Goal: Task Accomplishment & Management: Use online tool/utility

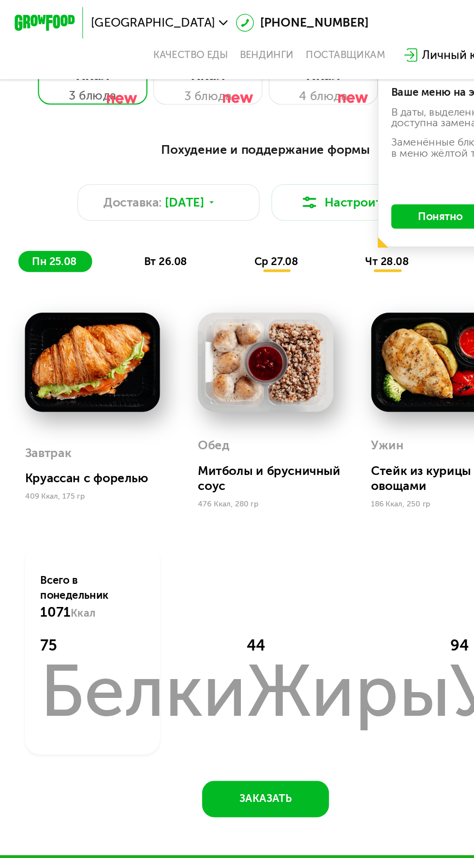
scroll to position [315, 0]
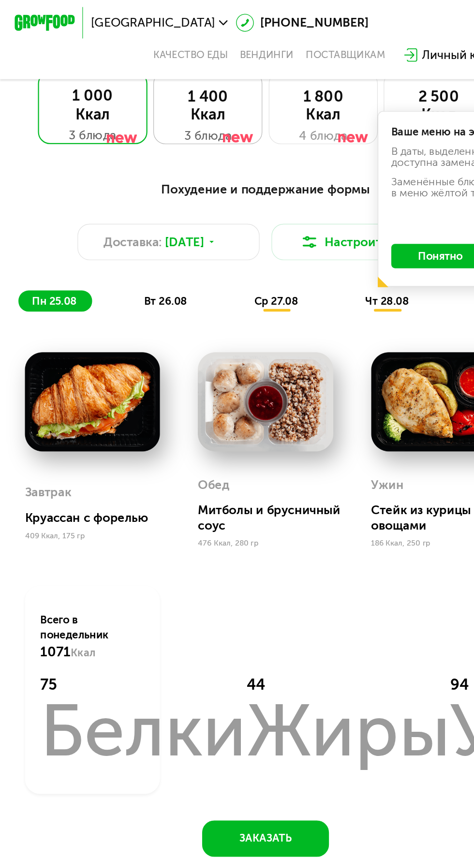
click at [220, 107] on div at bounding box center [212, 105] width 27 height 65
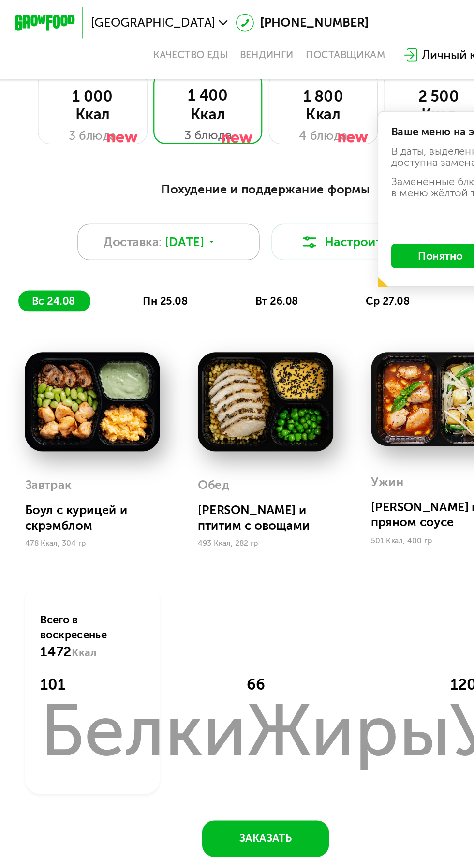
click at [173, 209] on span "[DATE]" at bounding box center [164, 216] width 35 height 16
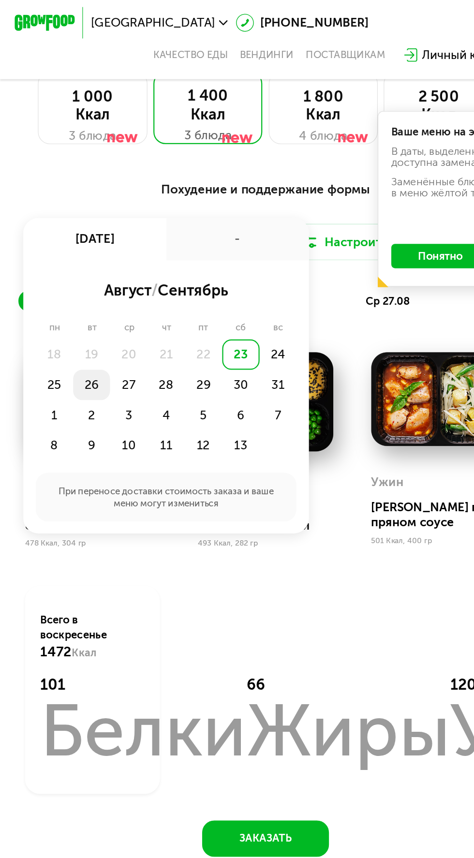
click at [98, 340] on div "26" at bounding box center [114, 343] width 33 height 27
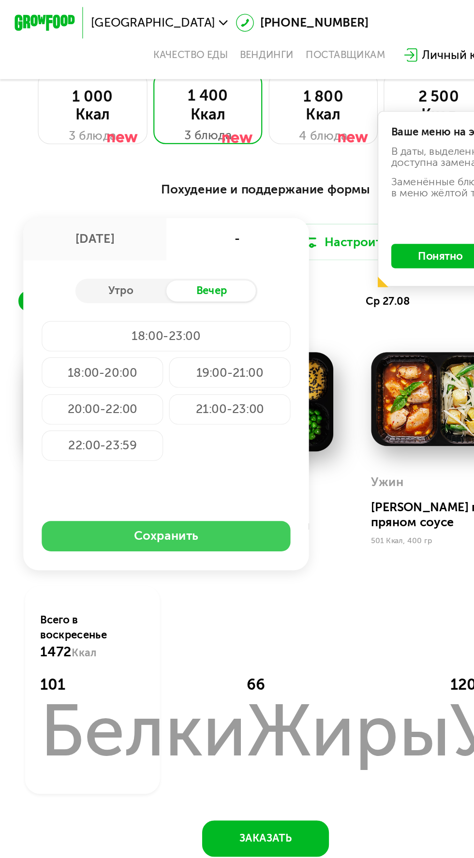
click at [179, 482] on button "Сохранить" at bounding box center [148, 478] width 222 height 27
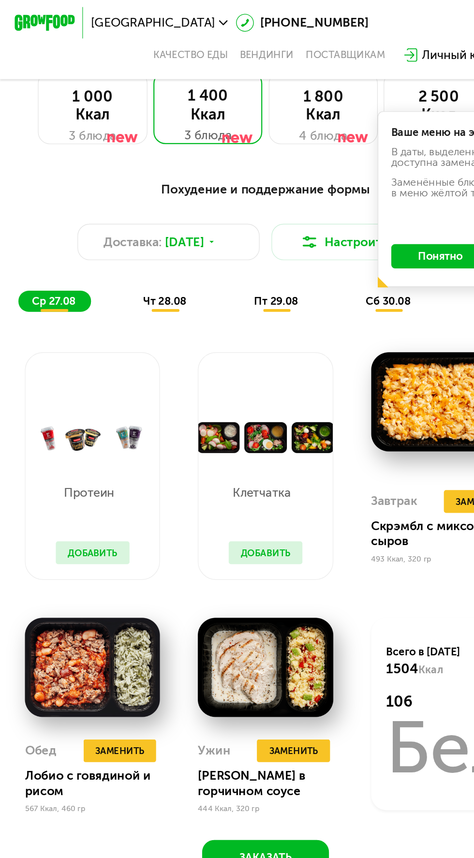
click at [344, 269] on span "сб 30.08" at bounding box center [347, 268] width 40 height 11
